Goal: Transaction & Acquisition: Obtain resource

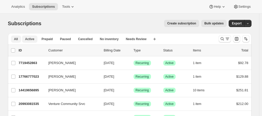
click at [33, 39] on span "Active" at bounding box center [29, 39] width 9 height 4
click at [15, 50] on input "0 selected" at bounding box center [13, 50] width 4 height 4
checkbox input "true"
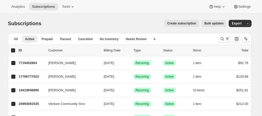
checkbox input "true"
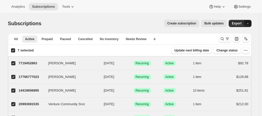
click at [249, 23] on icon "button" at bounding box center [247, 23] width 3 height 3
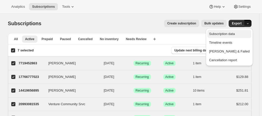
click at [235, 36] on span "Subscription data" at bounding box center [222, 34] width 26 height 4
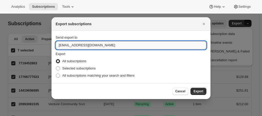
click at [65, 46] on input "info@performancekitchen.com" at bounding box center [131, 45] width 151 height 8
type input "jhush@performancekitchen.com"
click at [59, 75] on span ":ra:" at bounding box center [58, 75] width 4 height 4
click at [56, 74] on input "All subscriptions matching your search and filters" at bounding box center [56, 73] width 0 height 0
radio input "true"
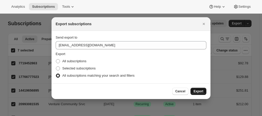
click at [195, 92] on span "Export" at bounding box center [199, 91] width 10 height 4
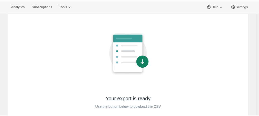
scroll to position [51, 0]
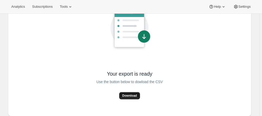
click at [131, 95] on span "Download" at bounding box center [129, 95] width 15 height 4
